Goal: Use online tool/utility: Utilize a website feature to perform a specific function

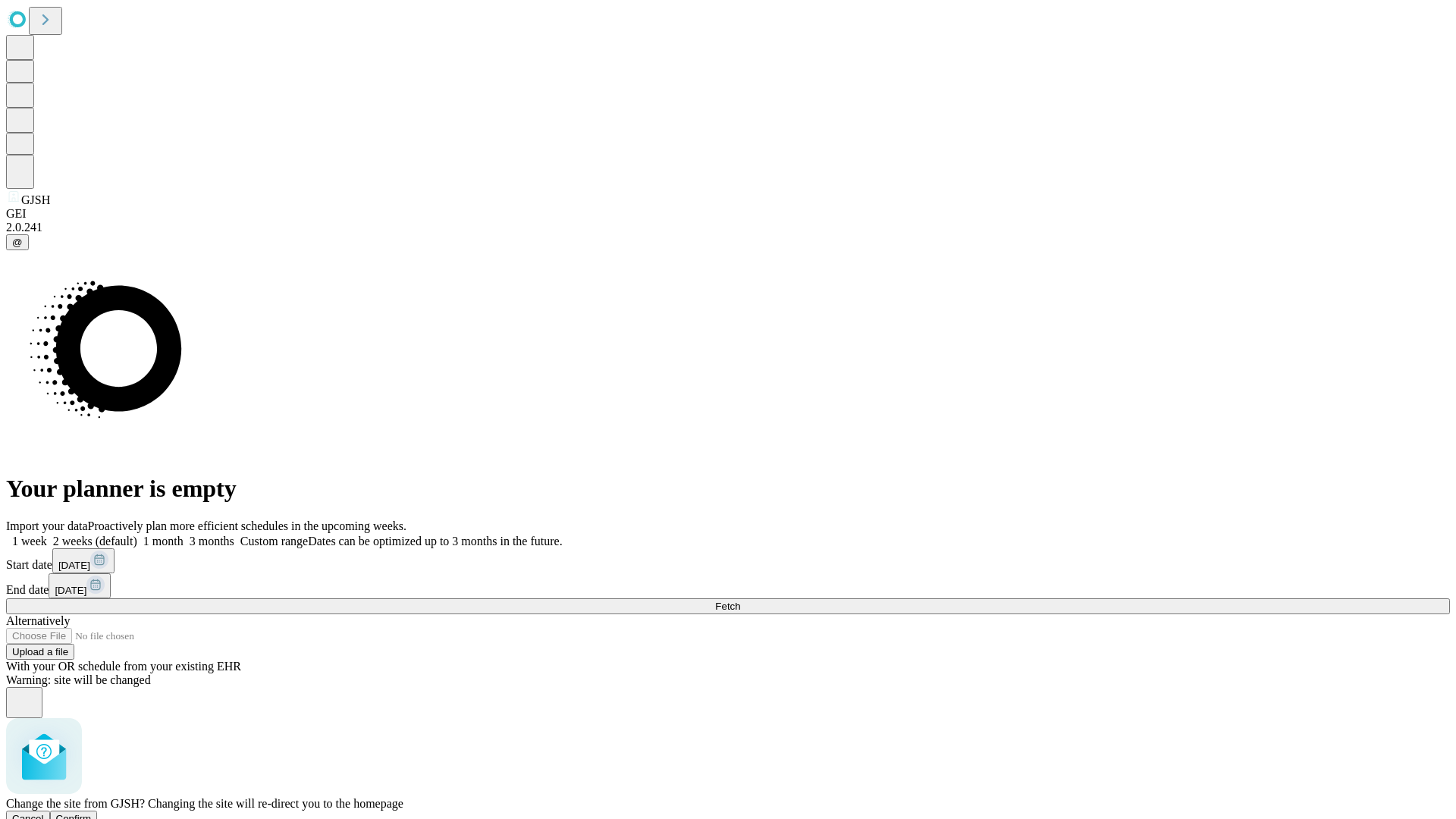
click at [92, 812] on span "Confirm" at bounding box center [73, 818] width 35 height 11
click at [47, 534] on label "1 week" at bounding box center [26, 541] width 41 height 13
click at [740, 600] on span "Fetch" at bounding box center [727, 606] width 25 height 11
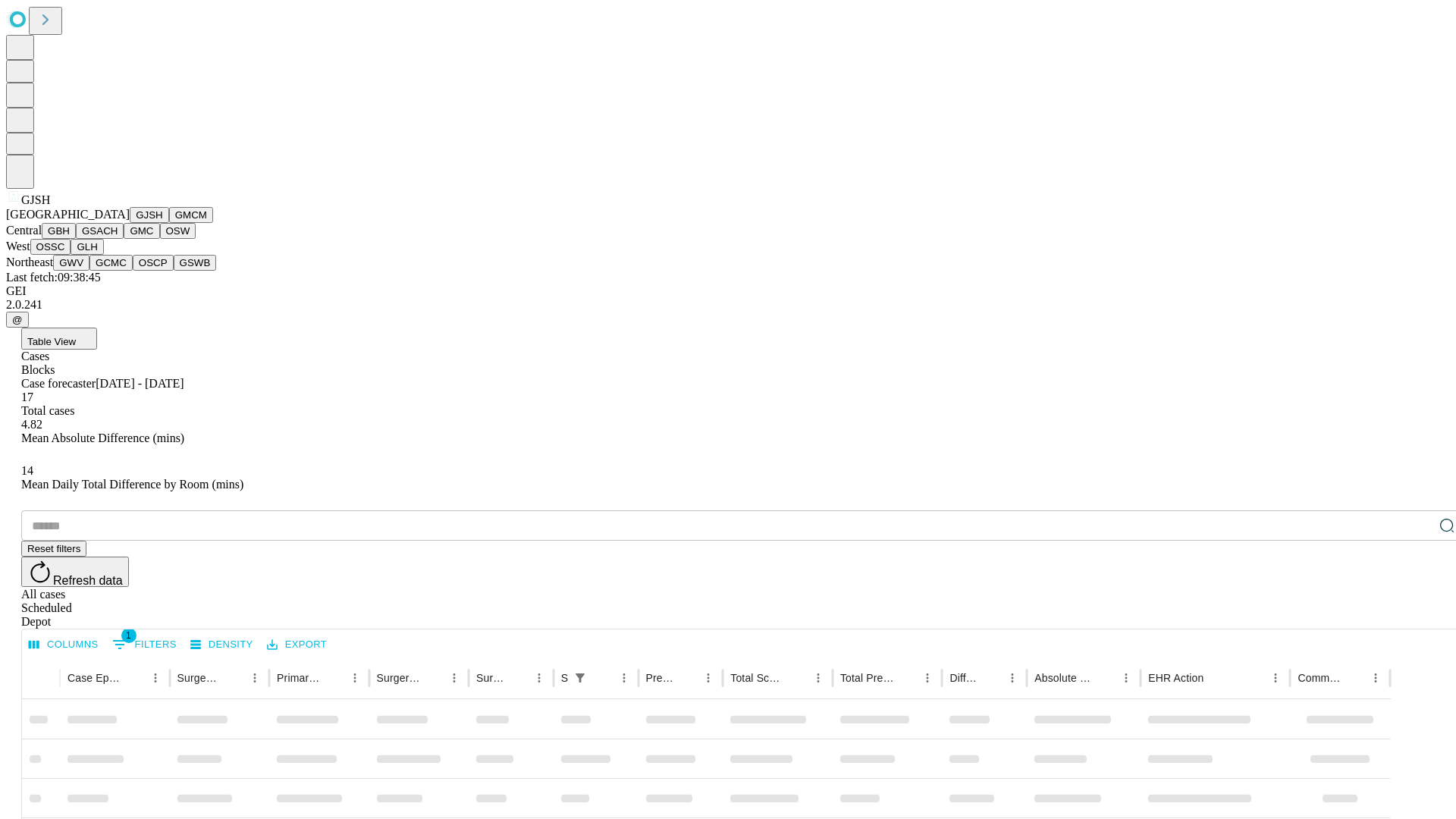
click at [169, 223] on button "GMCM" at bounding box center [191, 215] width 44 height 16
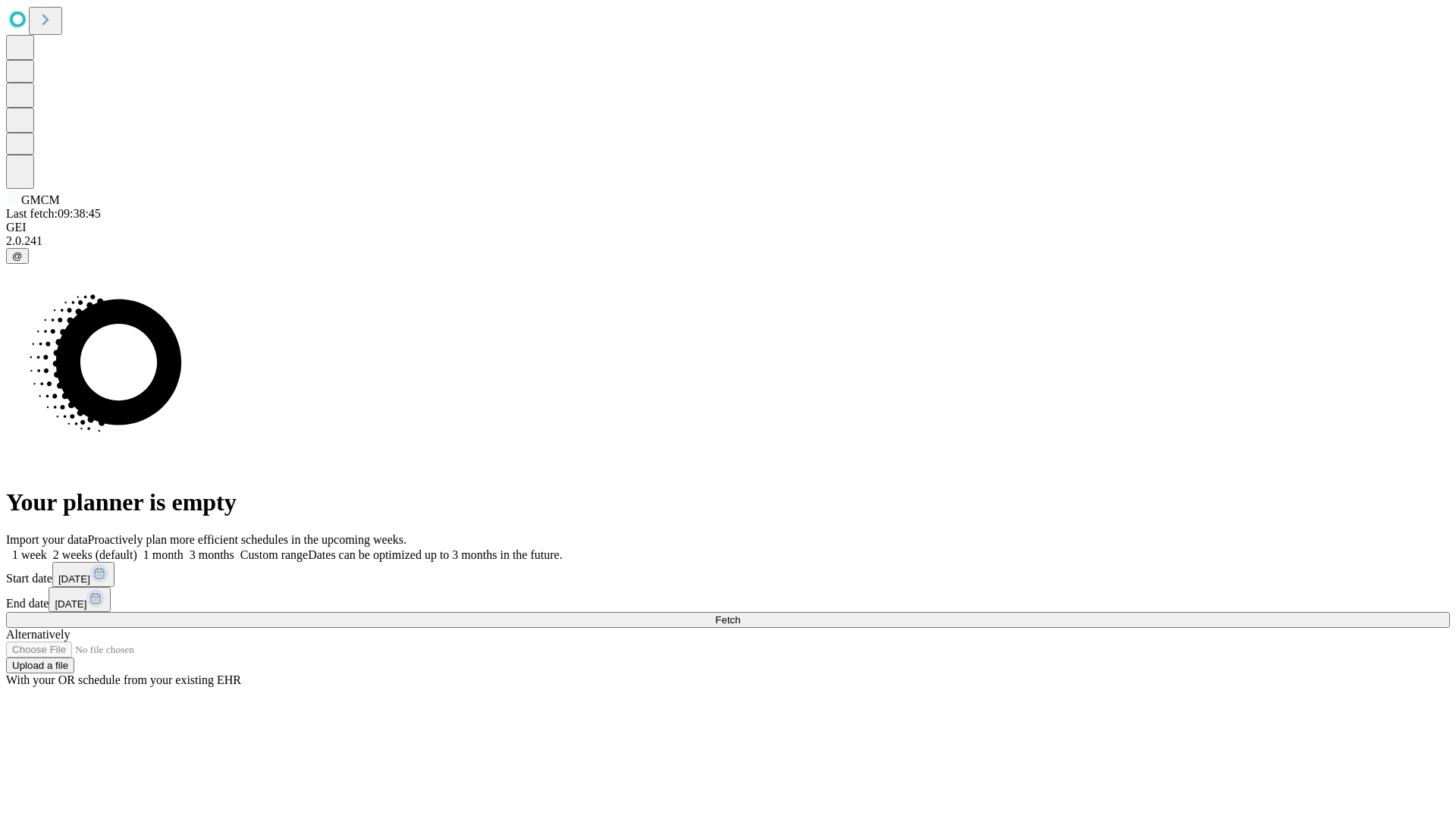
click at [47, 548] on label "1 week" at bounding box center [26, 555] width 41 height 13
click at [740, 614] on span "Fetch" at bounding box center [727, 619] width 25 height 11
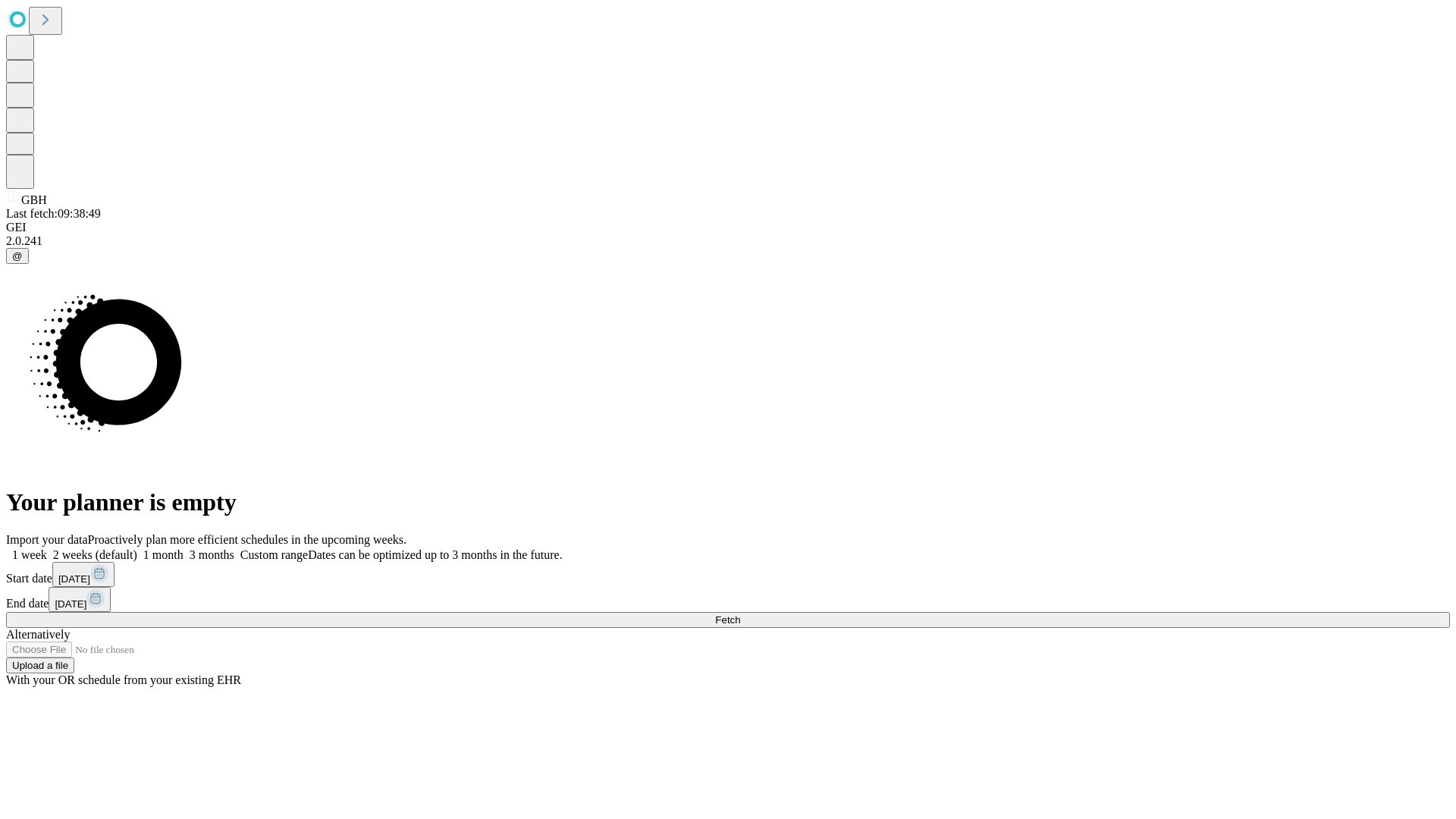
click at [47, 548] on label "1 week" at bounding box center [26, 555] width 41 height 13
click at [740, 614] on span "Fetch" at bounding box center [727, 619] width 25 height 11
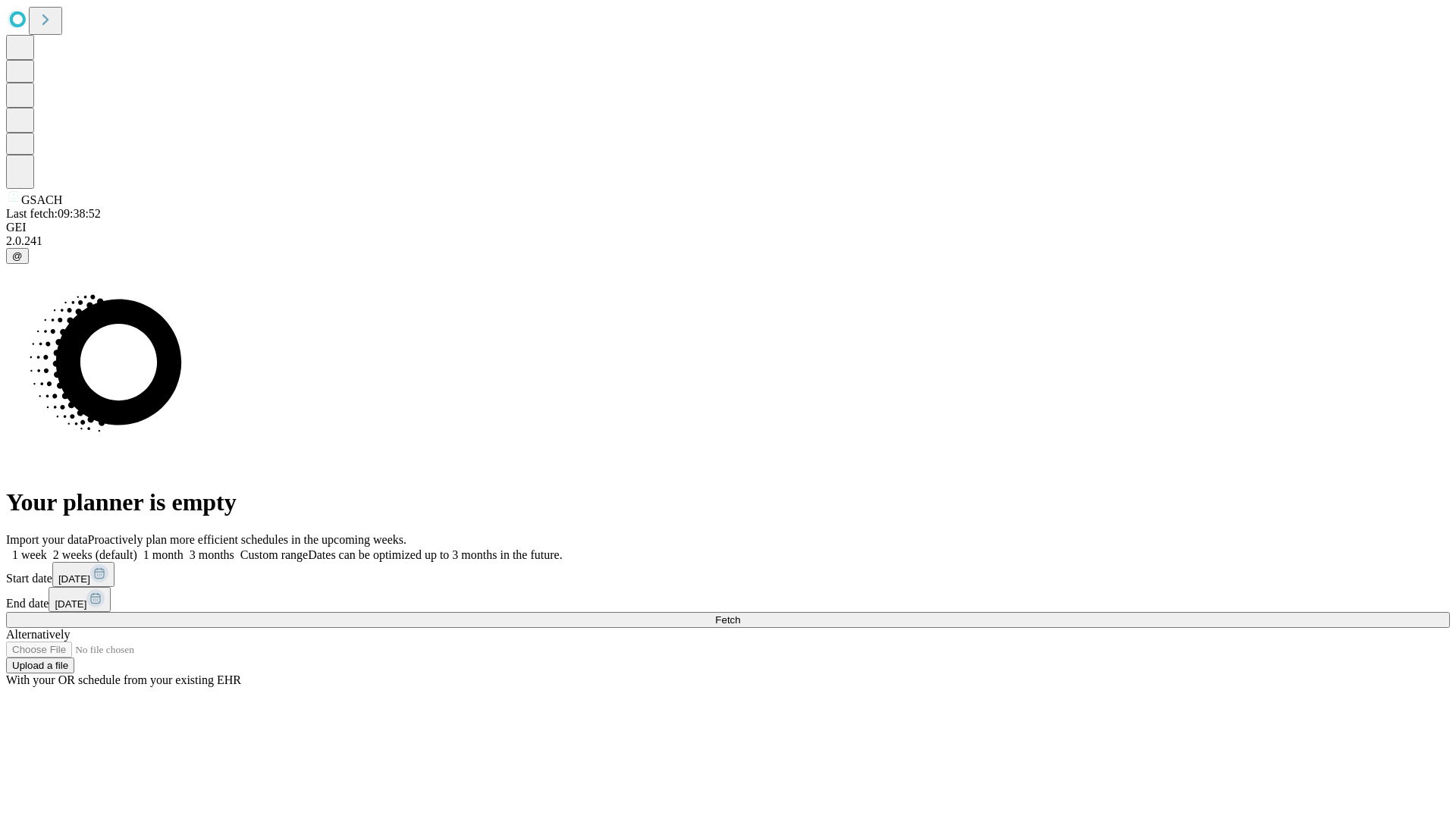
click at [47, 548] on label "1 week" at bounding box center [26, 555] width 41 height 13
click at [740, 614] on span "Fetch" at bounding box center [727, 619] width 25 height 11
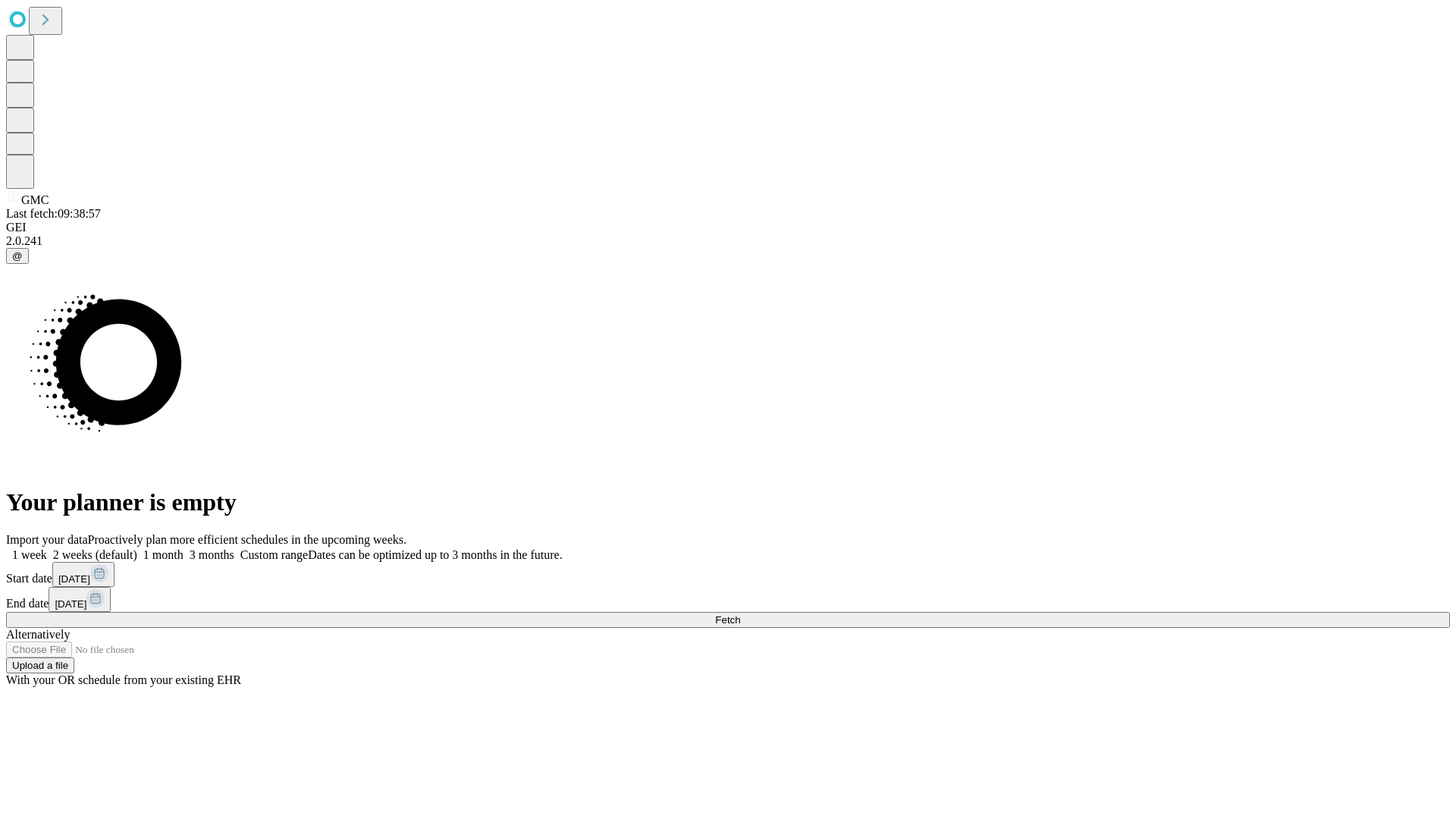
click at [47, 548] on label "1 week" at bounding box center [26, 555] width 41 height 13
click at [740, 614] on span "Fetch" at bounding box center [727, 619] width 25 height 11
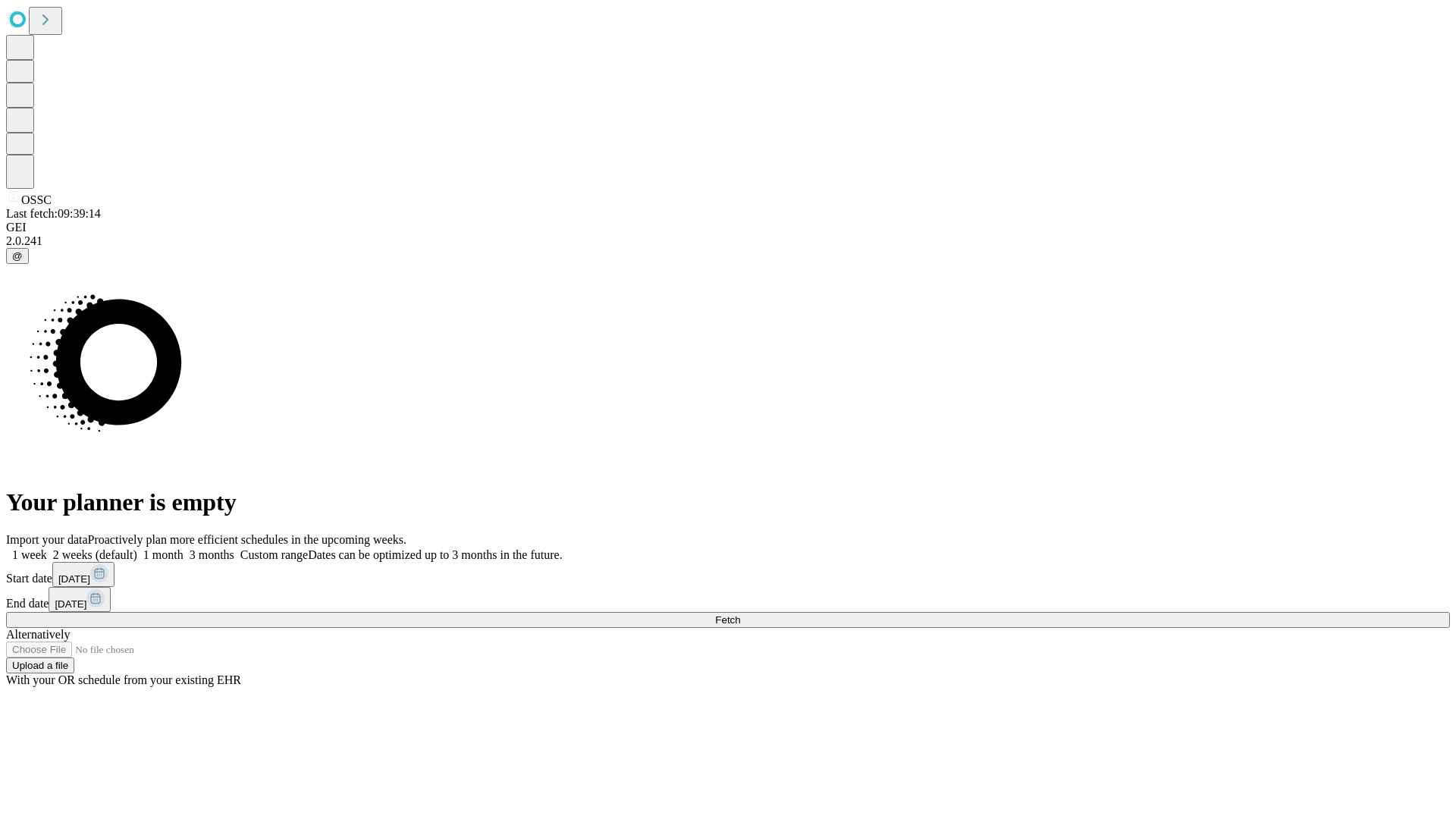
click at [47, 548] on label "1 week" at bounding box center [26, 555] width 41 height 13
click at [740, 614] on span "Fetch" at bounding box center [727, 619] width 25 height 11
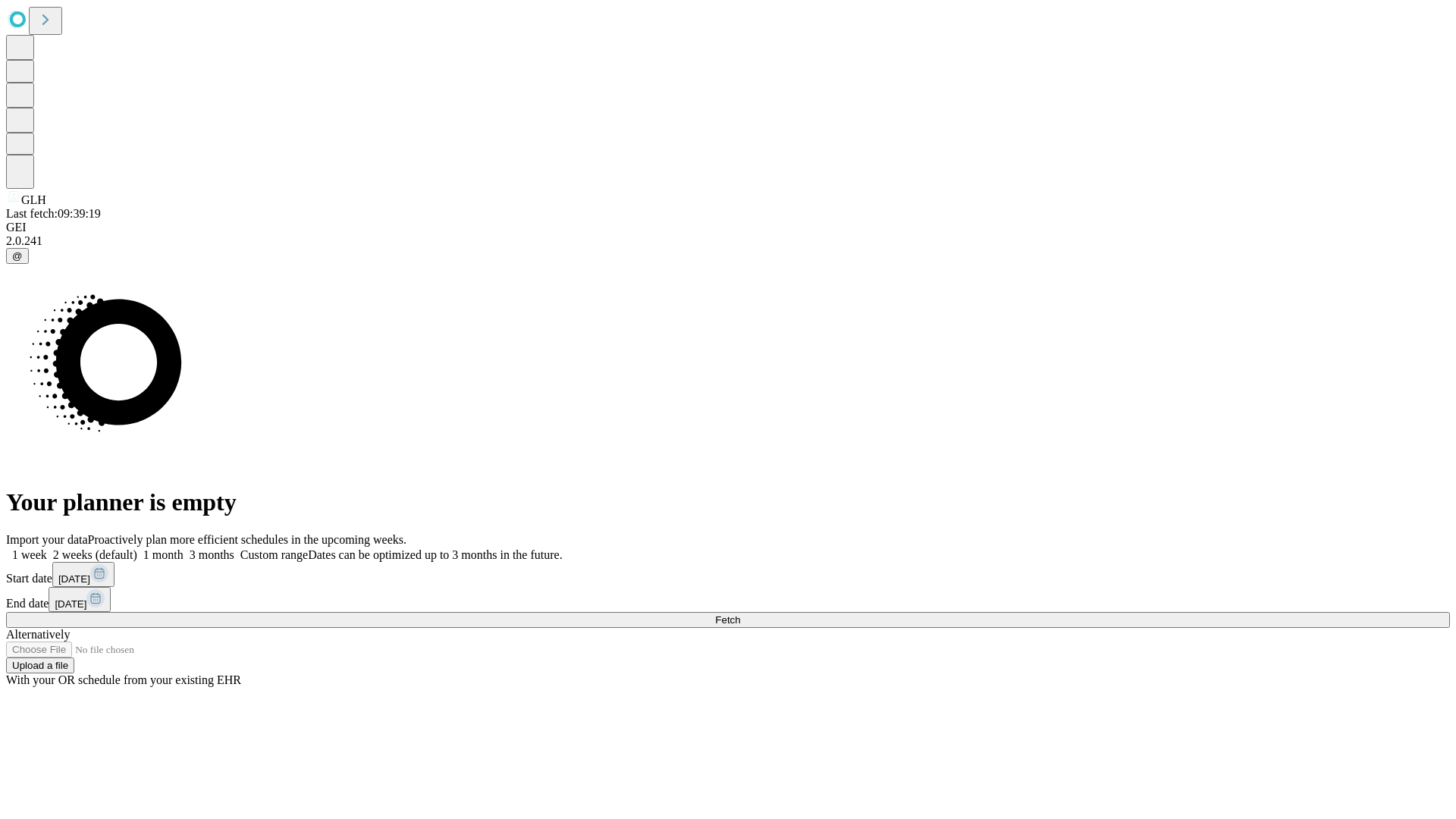
click at [47, 548] on label "1 week" at bounding box center [26, 555] width 41 height 13
click at [740, 614] on span "Fetch" at bounding box center [727, 619] width 25 height 11
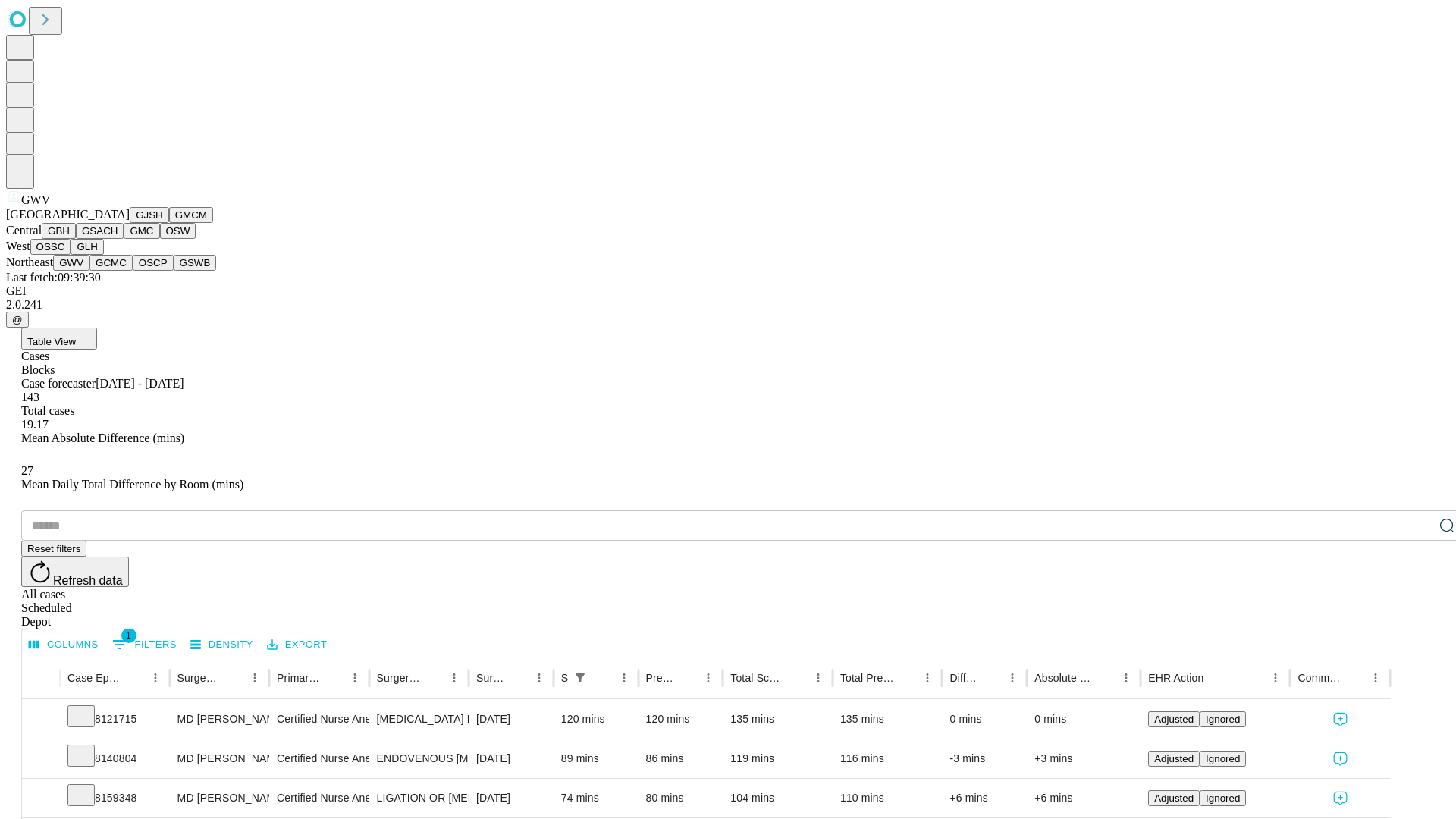
click at [118, 271] on button "GCMC" at bounding box center [110, 262] width 43 height 16
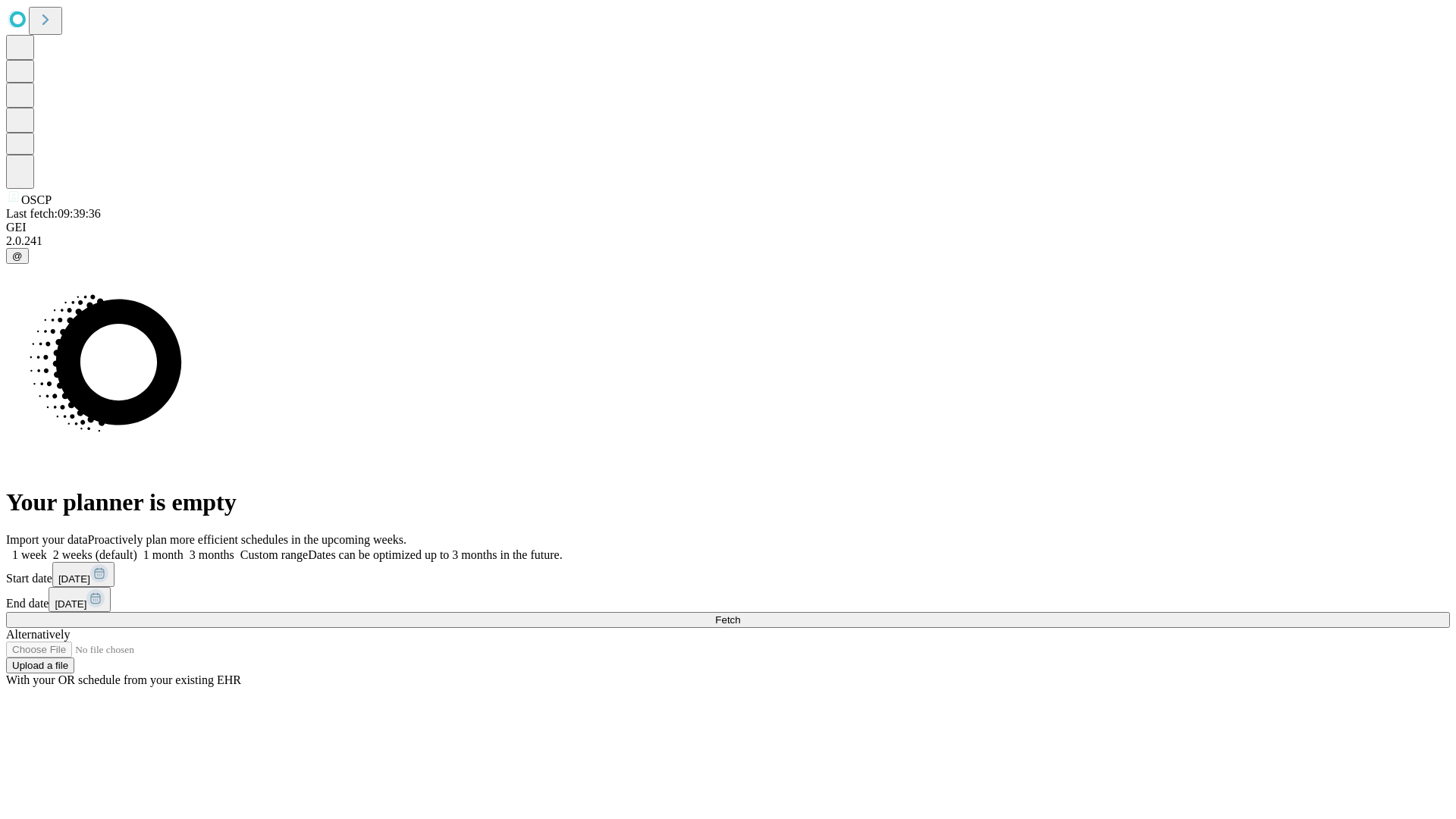
click at [740, 614] on span "Fetch" at bounding box center [727, 619] width 25 height 11
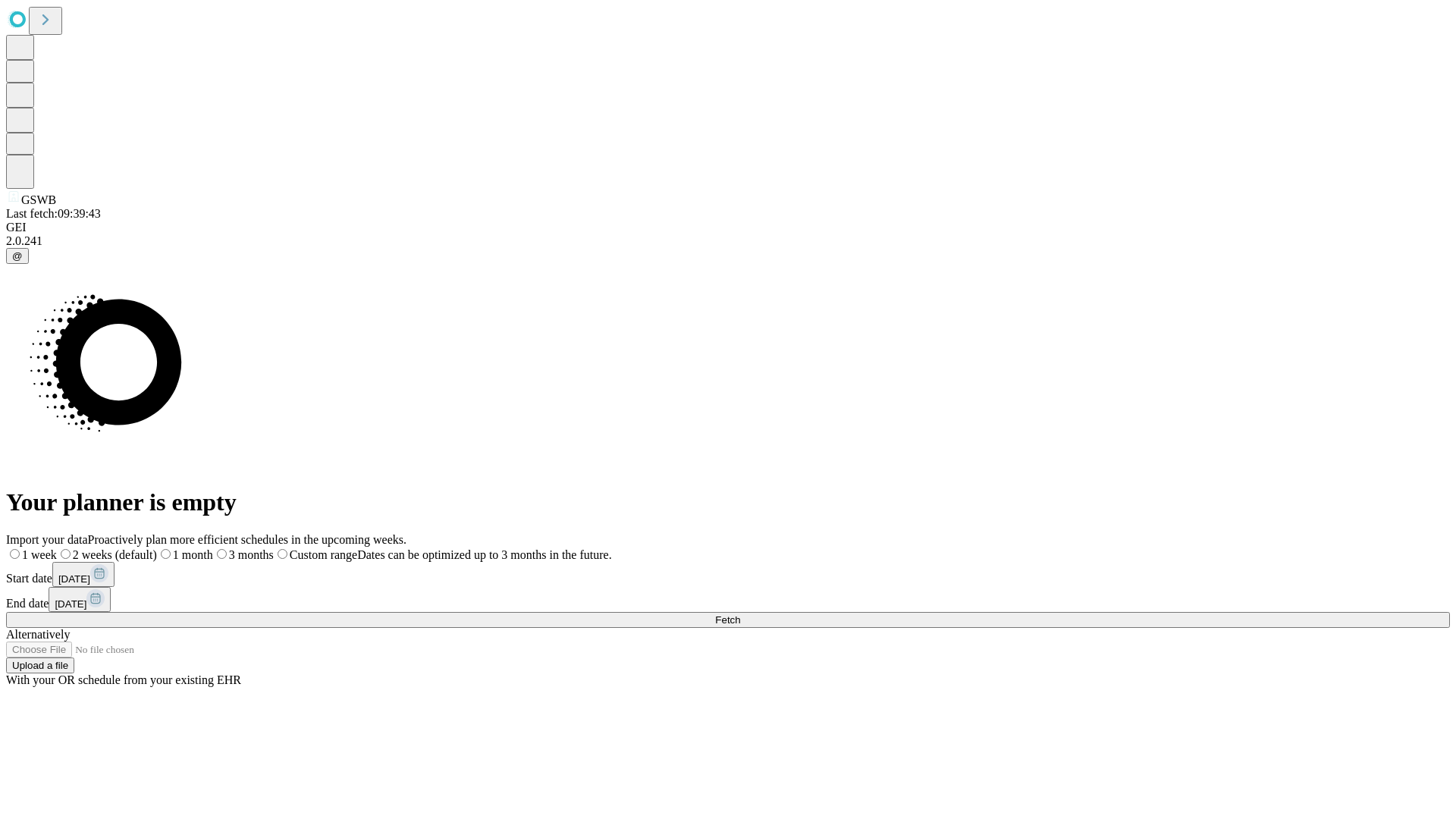
click at [740, 614] on span "Fetch" at bounding box center [727, 619] width 25 height 11
